Goal: Information Seeking & Learning: Learn about a topic

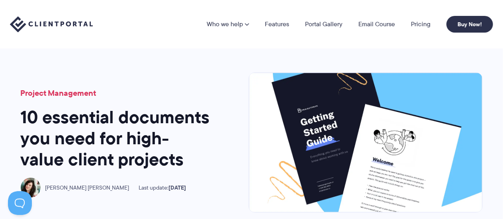
drag, startPoint x: 15, startPoint y: 7, endPoint x: 51, endPoint y: 31, distance: 42.9
click at [49, 28] on div "Who we help Who we help View pricing Agencies See how Client Portal can help gi…" at bounding box center [251, 24] width 503 height 49
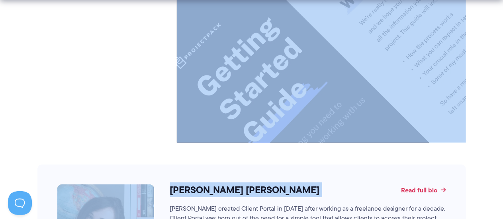
scroll to position [3422, 0]
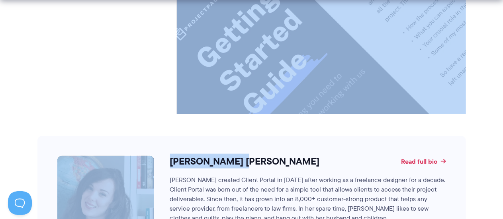
drag, startPoint x: 21, startPoint y: 84, endPoint x: 239, endPoint y: 119, distance: 220.8
copy main "Project Management 10 essential documents you need for high-value client projec…"
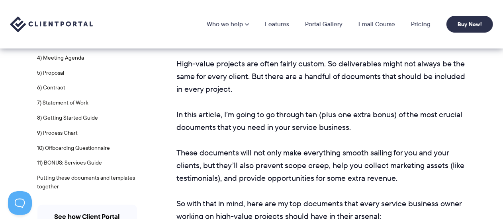
scroll to position [159, 0]
